Goal: Check status: Check status

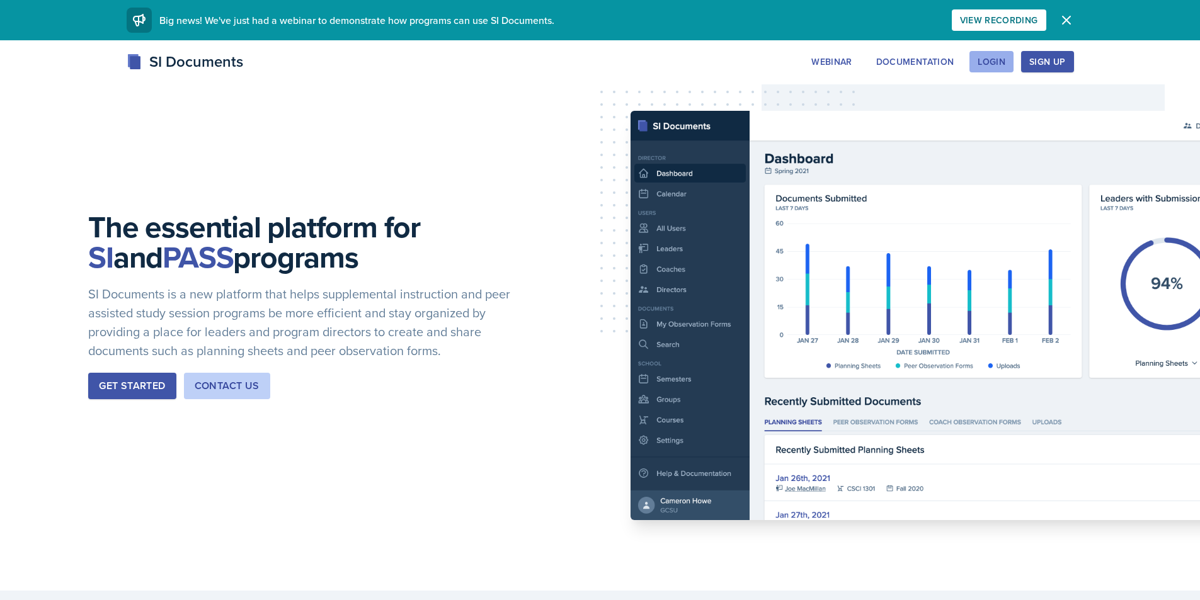
click at [994, 60] on div "Login" at bounding box center [991, 62] width 28 height 10
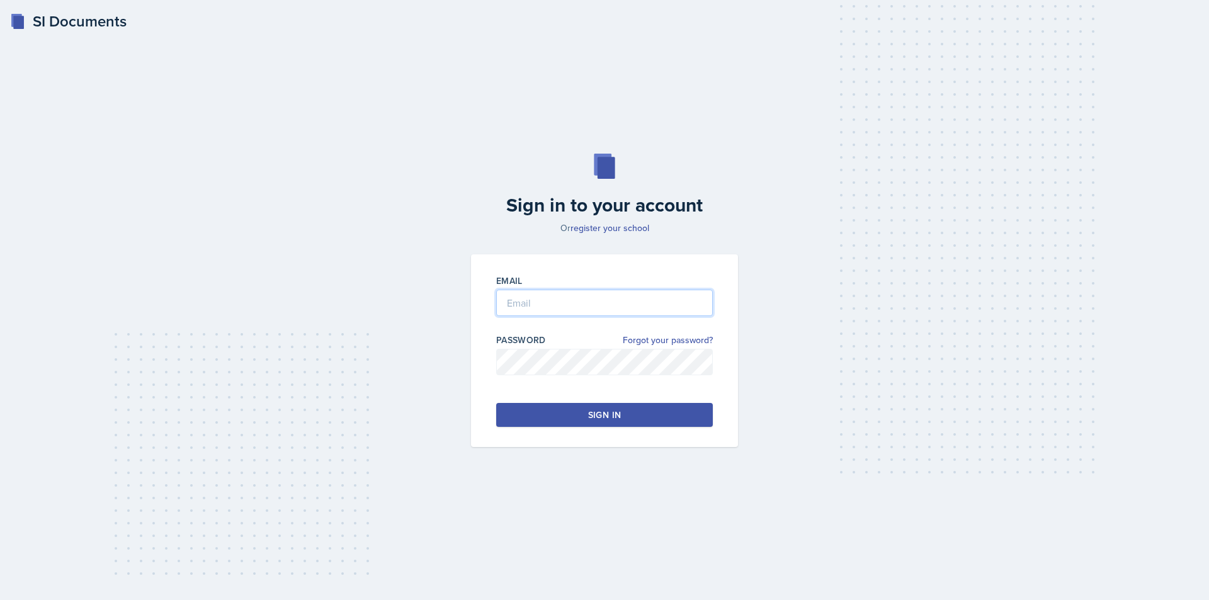
type input "[EMAIL_ADDRESS][DOMAIN_NAME]"
click at [579, 416] on button "Sign in" at bounding box center [604, 415] width 217 height 24
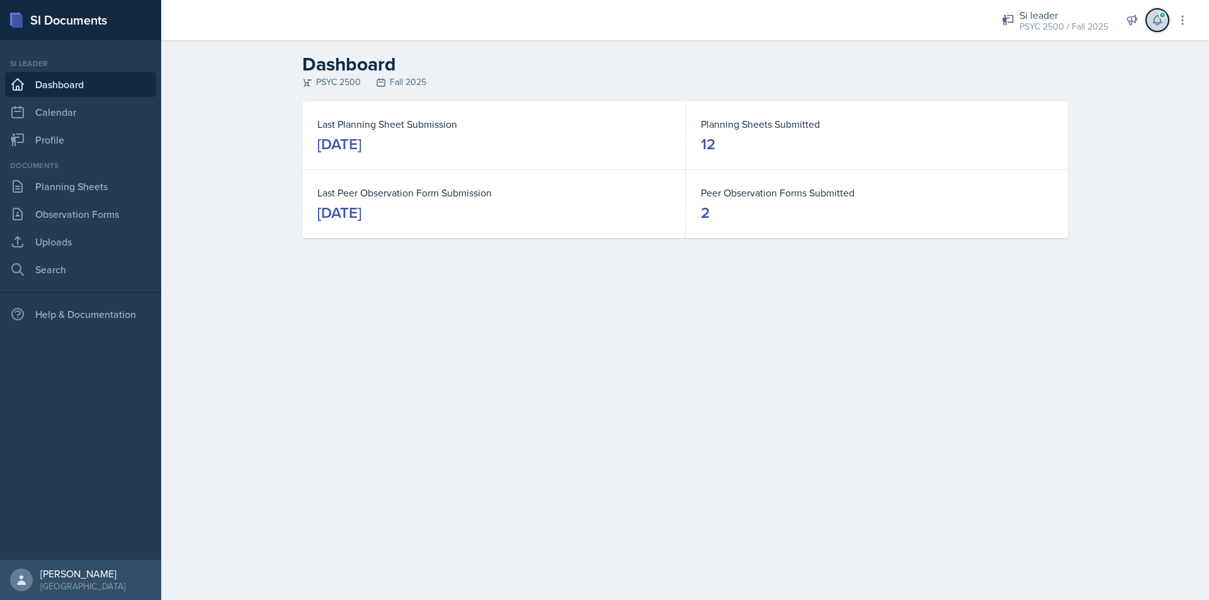
click at [1160, 22] on icon at bounding box center [1157, 20] width 13 height 13
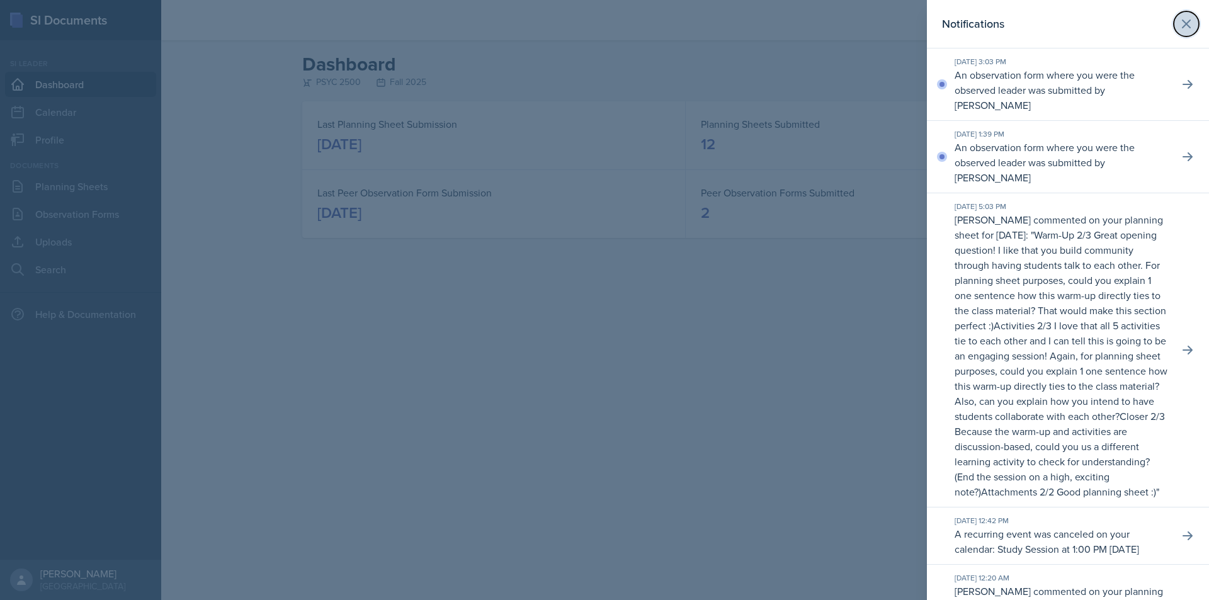
click at [1182, 19] on icon at bounding box center [1186, 23] width 15 height 15
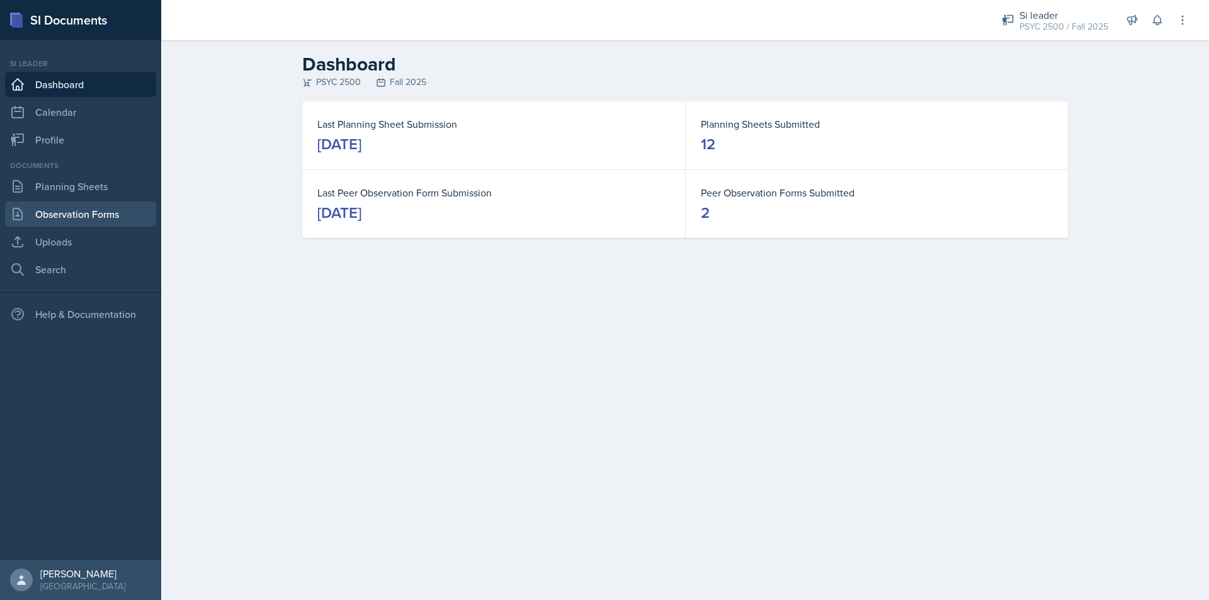
click at [77, 211] on link "Observation Forms" at bounding box center [80, 214] width 151 height 25
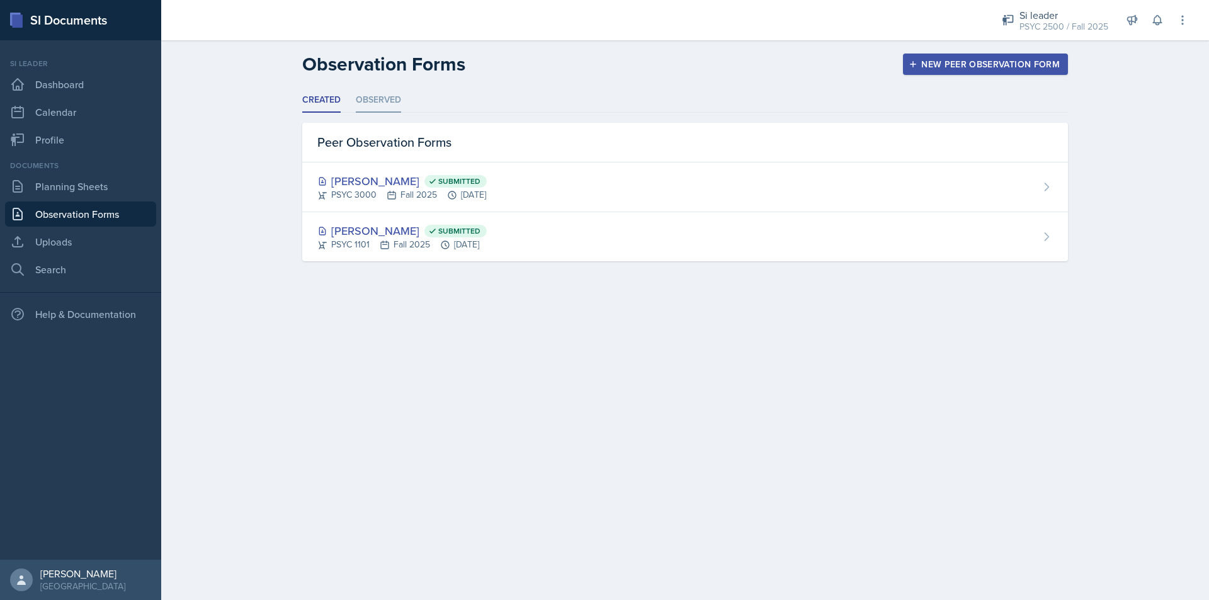
click at [379, 100] on li "Observed" at bounding box center [378, 100] width 45 height 25
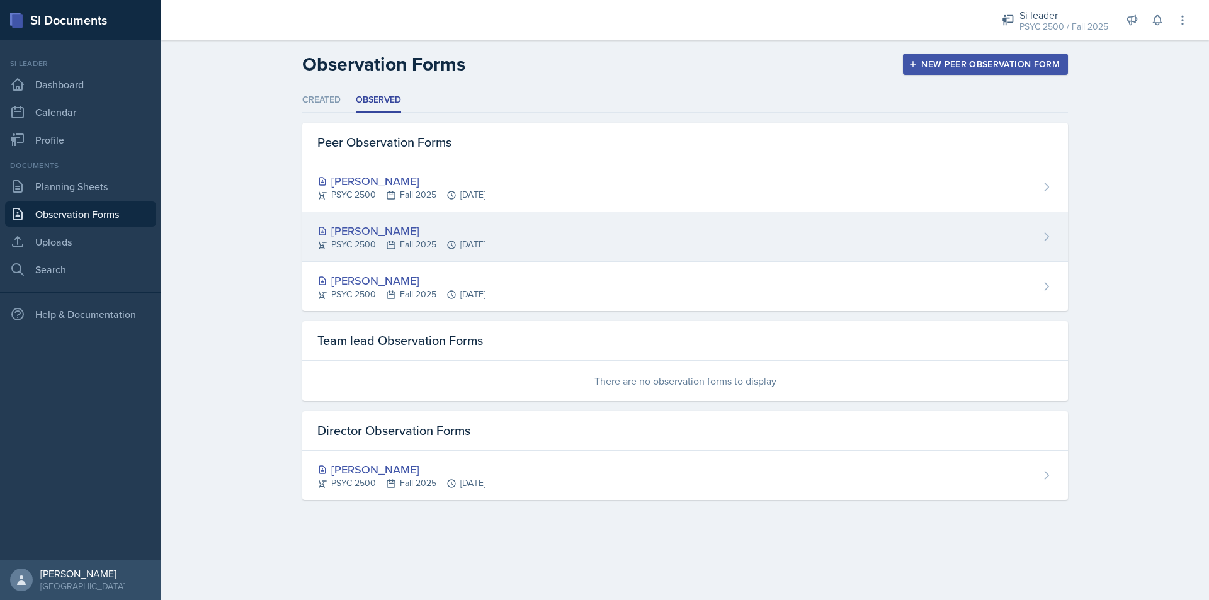
click at [567, 248] on div "[PERSON_NAME] PSYC 2500 Fall 2025 [DATE]" at bounding box center [685, 237] width 766 height 50
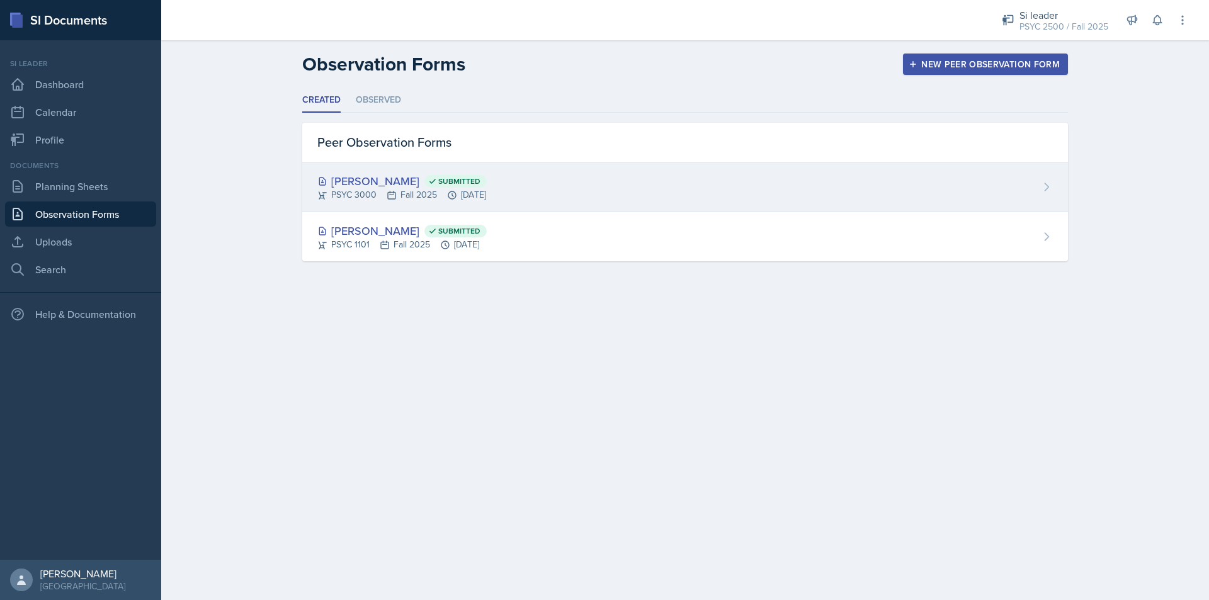
click at [483, 181] on div "[PERSON_NAME] Submitted" at bounding box center [401, 181] width 169 height 17
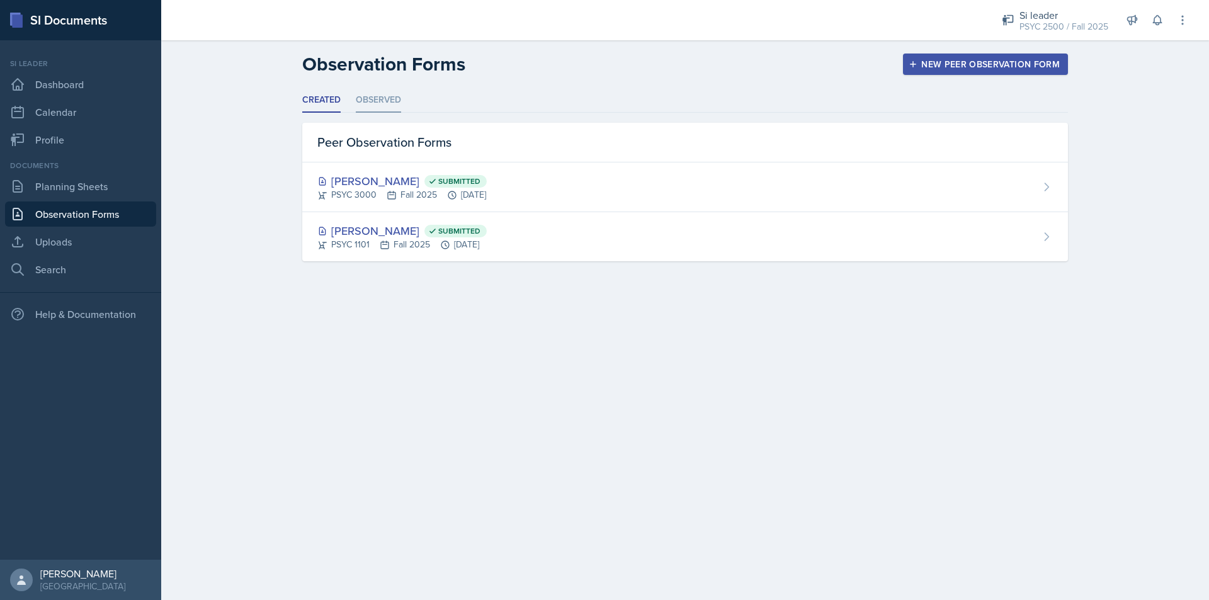
click at [372, 94] on li "Observed" at bounding box center [378, 100] width 45 height 25
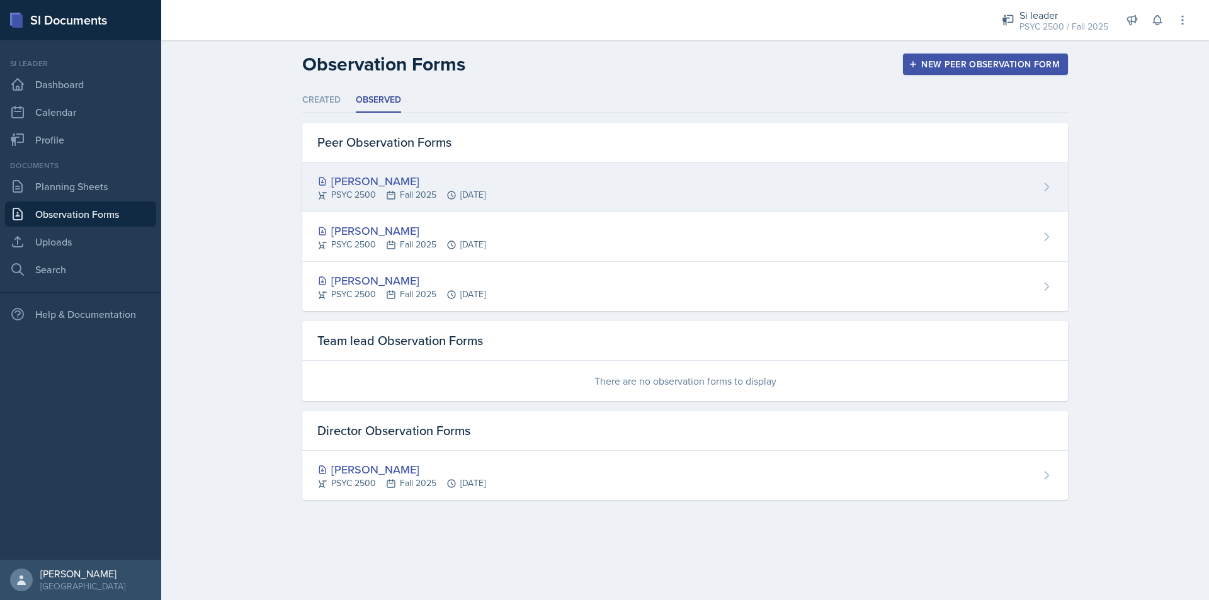
click at [486, 183] on div "[PERSON_NAME]" at bounding box center [401, 181] width 168 height 17
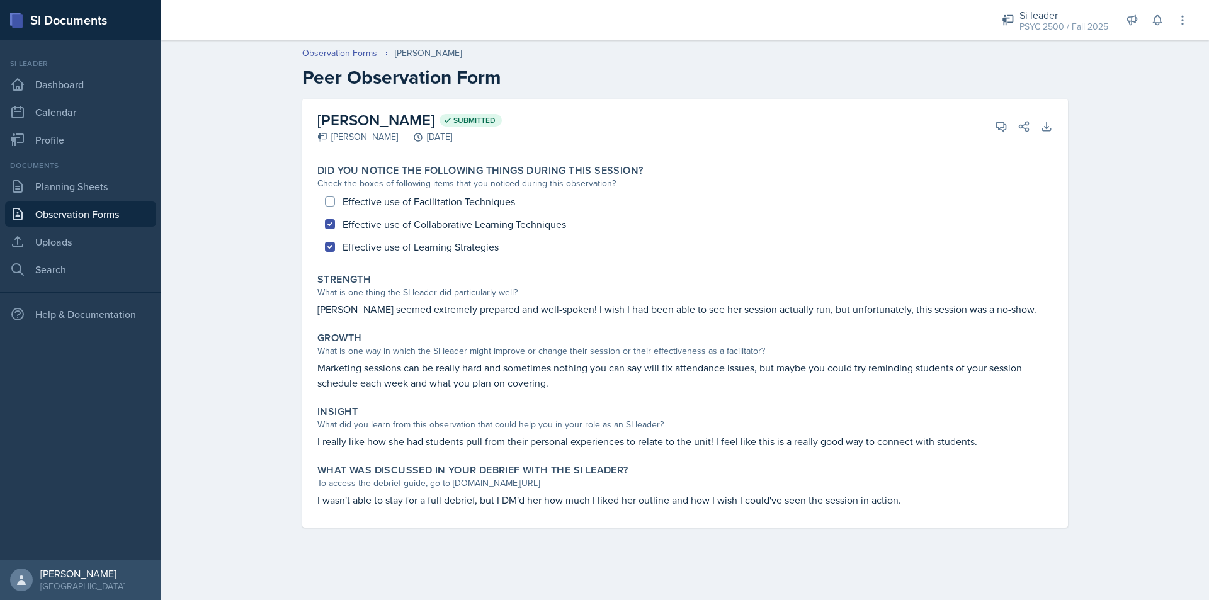
click at [38, 23] on div "SI Documents" at bounding box center [80, 20] width 161 height 40
